Goal: Feedback & Contribution: Submit feedback/report problem

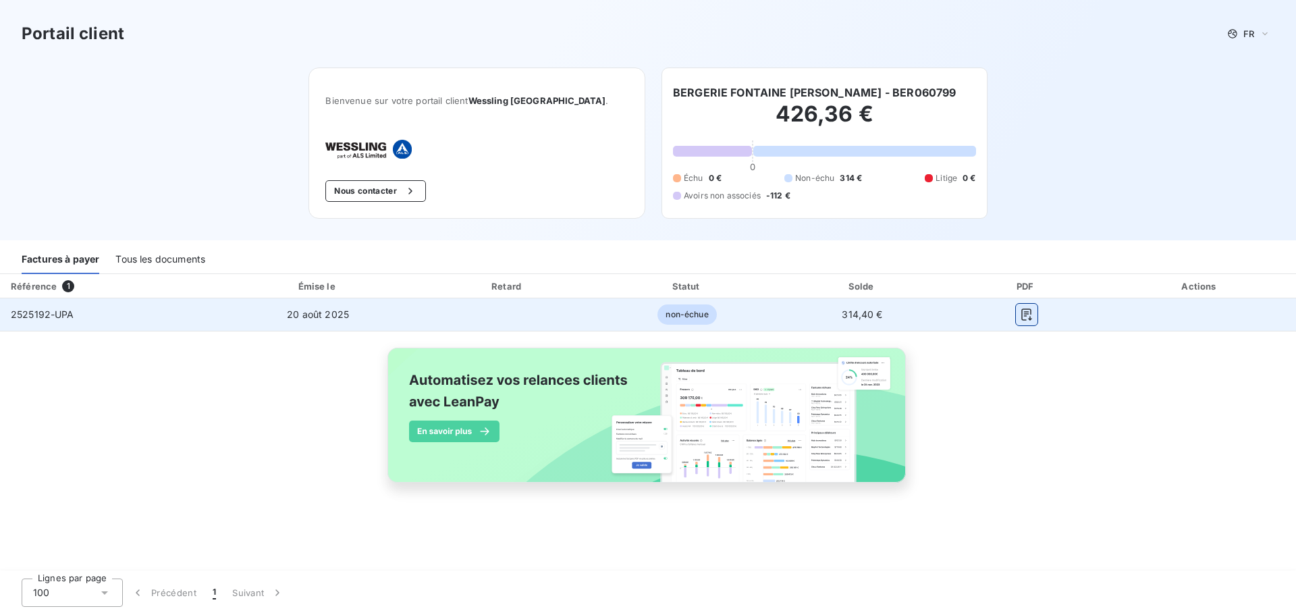
click at [1031, 319] on icon "button" at bounding box center [1026, 314] width 13 height 13
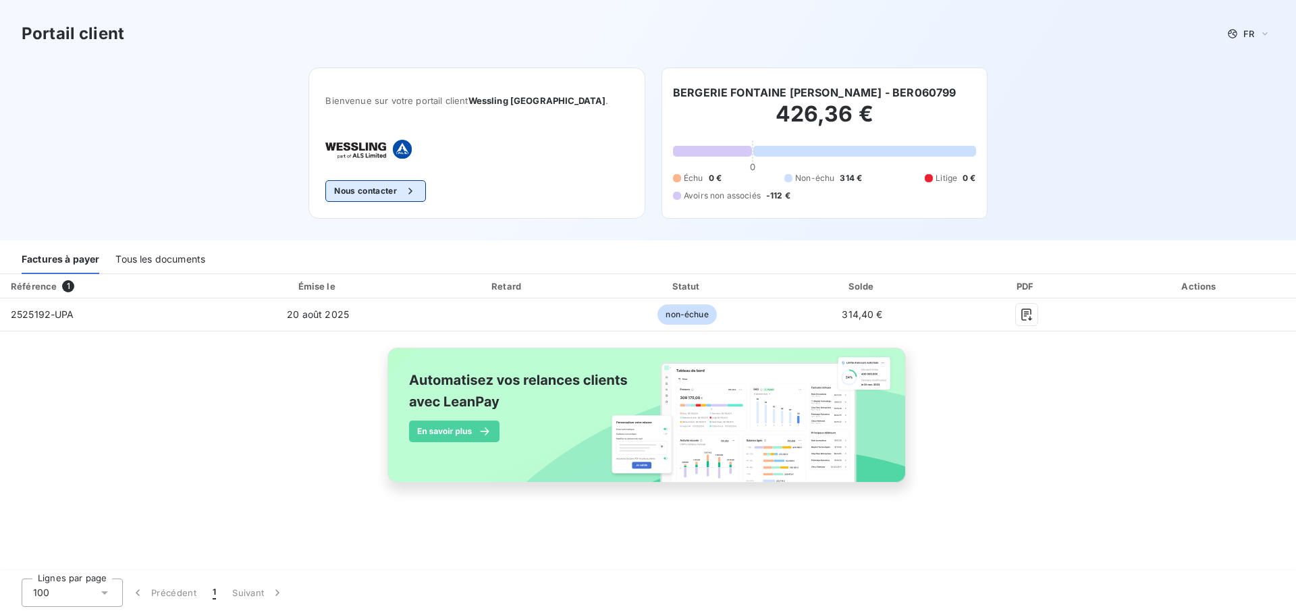
click at [417, 190] on icon "button" at bounding box center [410, 190] width 13 height 13
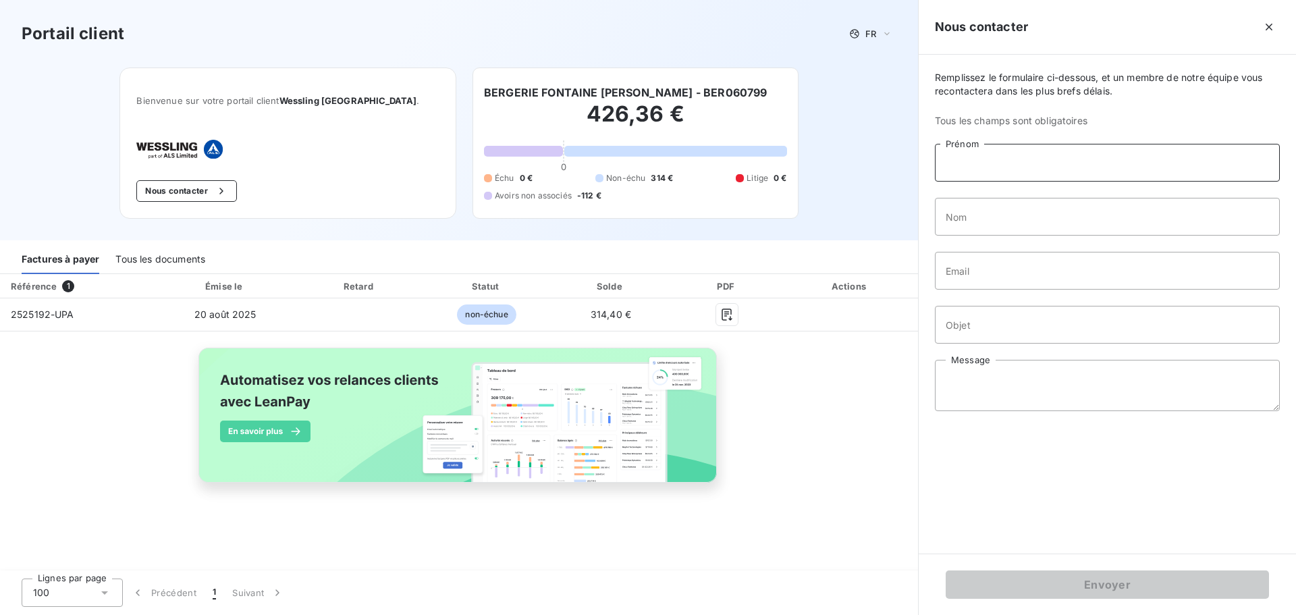
drag, startPoint x: 976, startPoint y: 158, endPoint x: 976, endPoint y: 150, distance: 8.1
click at [976, 154] on input "Prénom" at bounding box center [1107, 163] width 345 height 38
type input "[PERSON_NAME]"
click at [976, 215] on input "Nom" at bounding box center [1107, 217] width 345 height 38
type input "joubert"
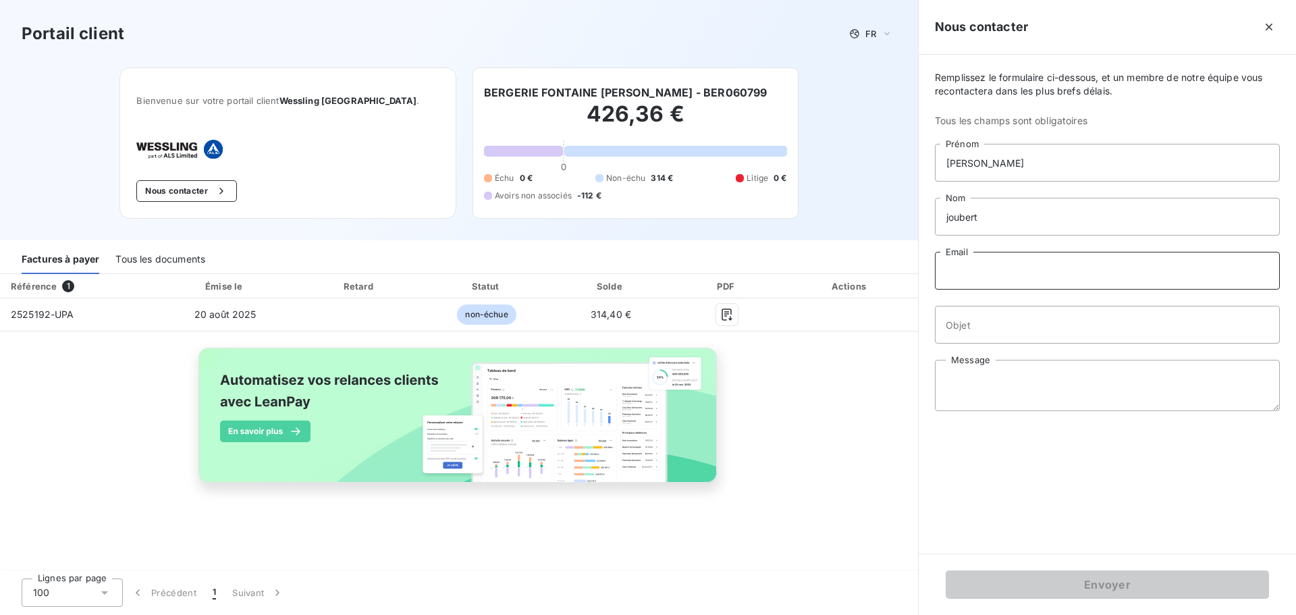
click at [976, 268] on input "Email" at bounding box center [1107, 271] width 345 height 38
click at [1014, 271] on input "bergerie.clairett@e" at bounding box center [1107, 271] width 345 height 38
type input "[EMAIL_ADDRESS][DOMAIN_NAME]"
click at [981, 328] on input "Objet" at bounding box center [1107, 325] width 345 height 38
click at [949, 379] on textarea "Message" at bounding box center [1107, 385] width 345 height 51
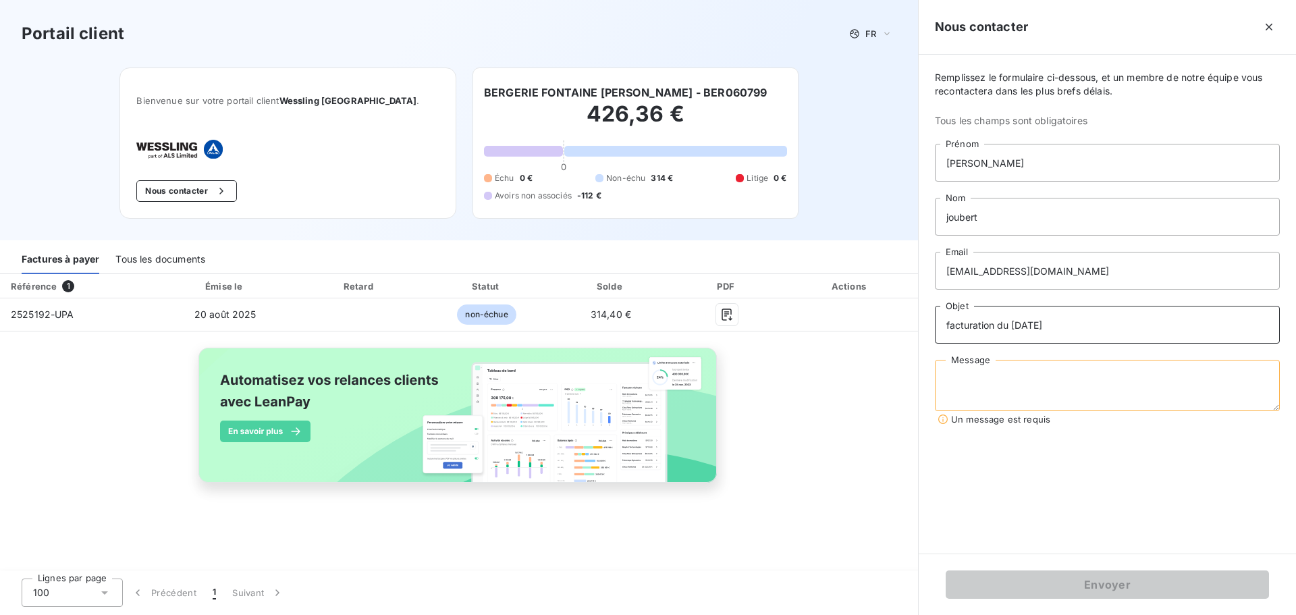
click at [1080, 319] on input "facturation du [DATE]" at bounding box center [1107, 325] width 345 height 38
type input "facturation du [DATE] 2525192/UPA"
click at [949, 362] on textarea "Message" at bounding box center [1107, 385] width 345 height 51
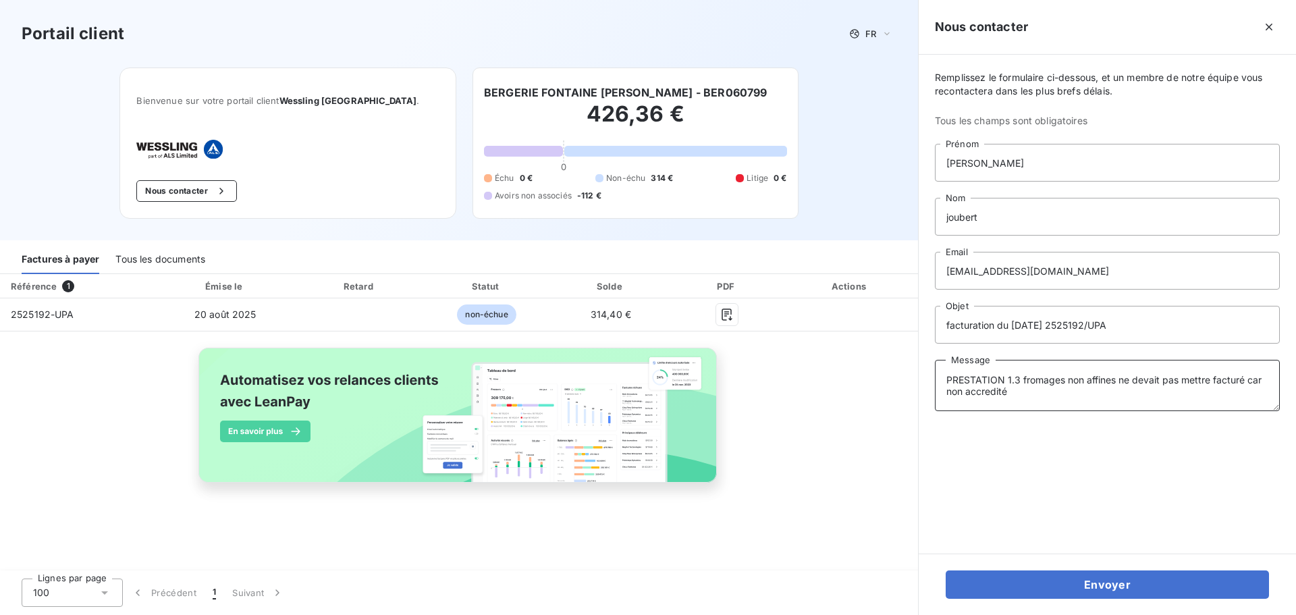
drag, startPoint x: 980, startPoint y: 391, endPoint x: 988, endPoint y: 391, distance: 8.1
click at [981, 391] on textarea "PRESTATION 1.3 fromages non affines ne devait pas mettre facturé car non accred…" at bounding box center [1107, 385] width 345 height 51
drag, startPoint x: 1150, startPoint y: 387, endPoint x: 1205, endPoint y: 92, distance: 299.9
click at [1206, 88] on span "Remplissez le formulaire ci-dessous, et un membre de notre équipe vous recontac…" at bounding box center [1107, 84] width 345 height 27
click at [1147, 391] on textarea "PRESTATION 1.3 fromages non affines ne devait pas mettre facturé car non accréd…" at bounding box center [1107, 385] width 345 height 51
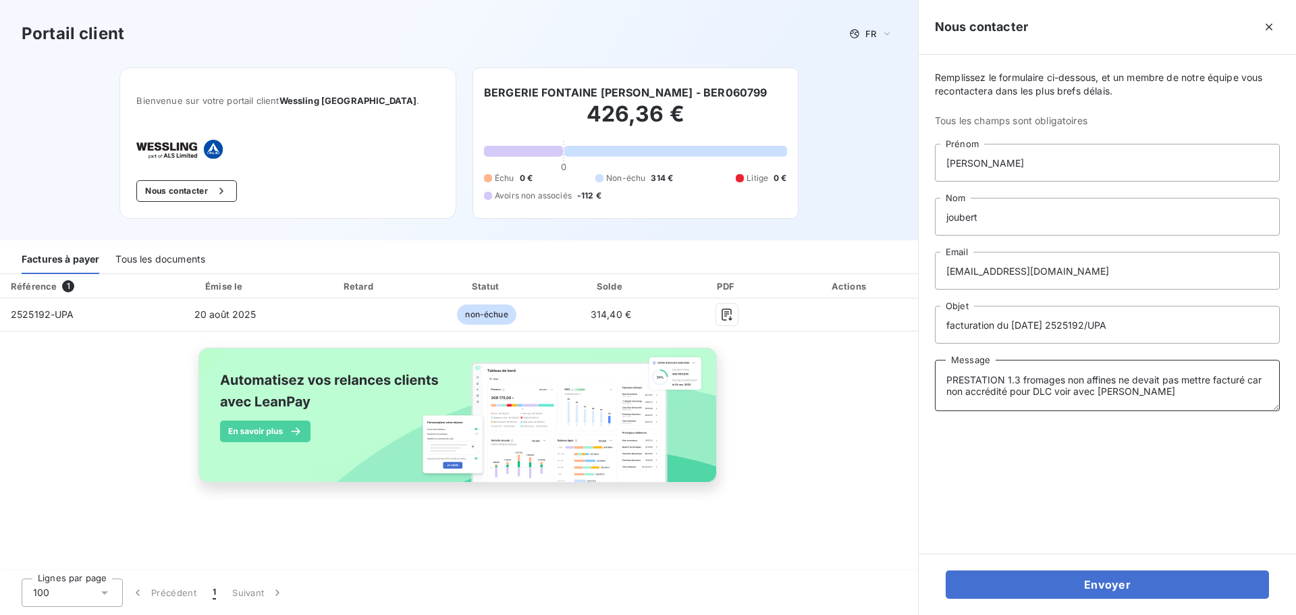
type textarea "PRESTATION 1.3 fromages non affines ne devait pas mettre facturé car non accréd…"
drag, startPoint x: 1161, startPoint y: 396, endPoint x: 1095, endPoint y: 485, distance: 110.4
drag, startPoint x: 1095, startPoint y: 485, endPoint x: 1216, endPoint y: 453, distance: 124.7
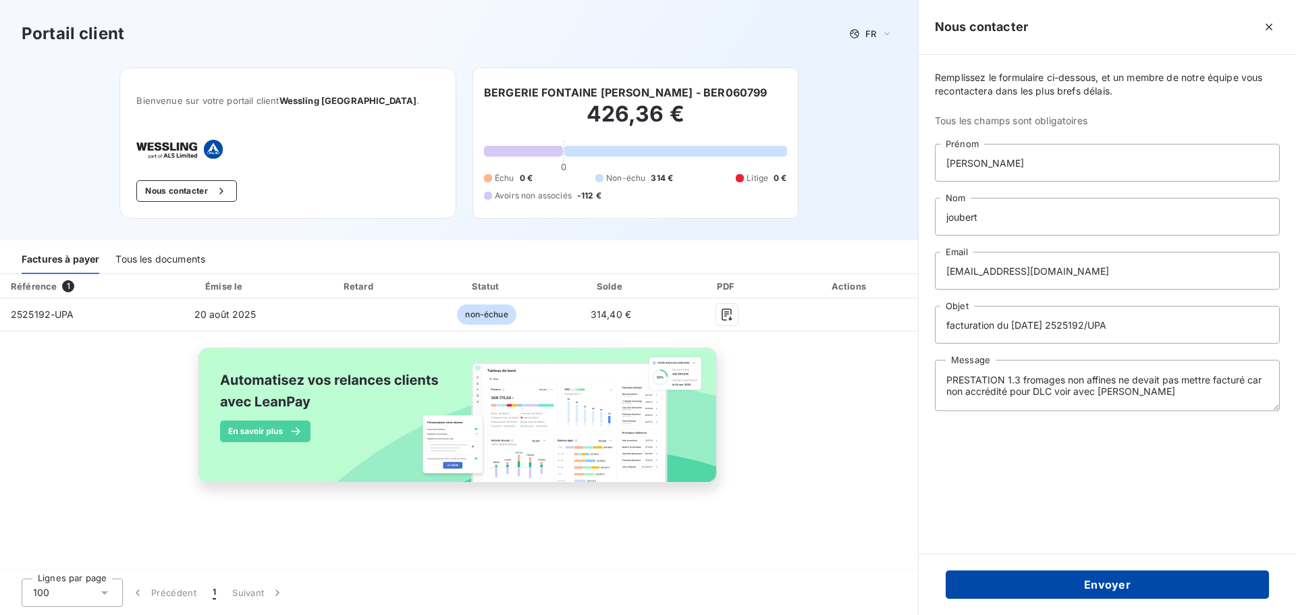
drag, startPoint x: 1216, startPoint y: 453, endPoint x: 1119, endPoint y: 586, distance: 164.7
click at [1119, 586] on button "Envoyer" at bounding box center [1106, 584] width 323 height 28
